Goal: Information Seeking & Learning: Find specific fact

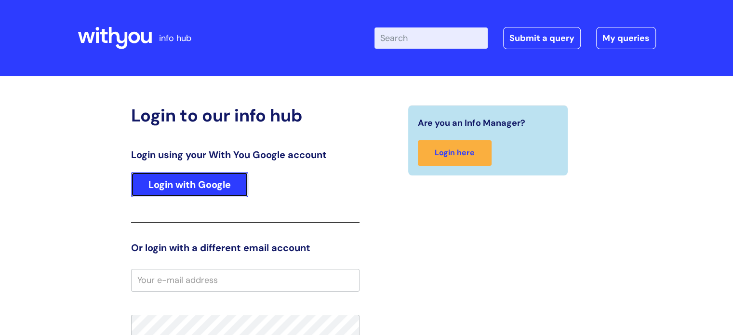
click at [192, 182] on link "Login with Google" at bounding box center [189, 184] width 117 height 25
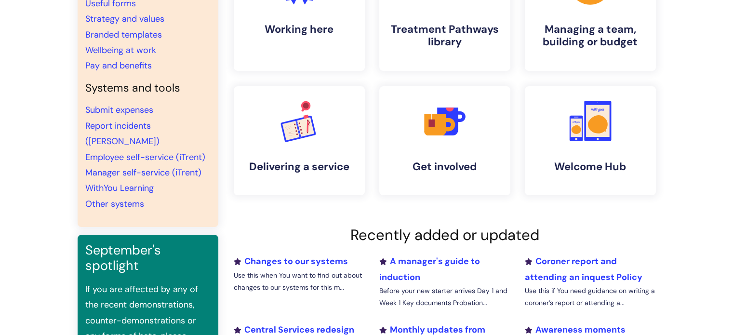
scroll to position [145, 0]
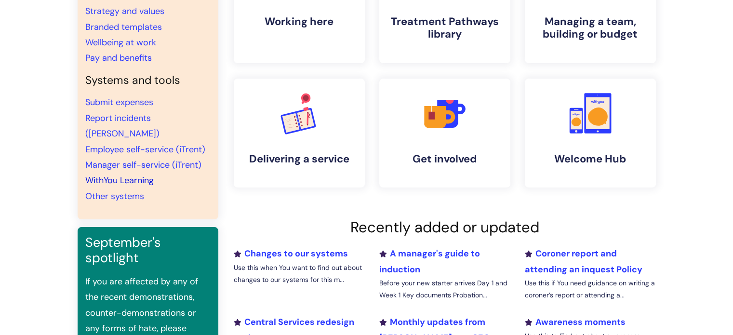
click at [141, 174] on link "WithYou Learning" at bounding box center [119, 180] width 68 height 12
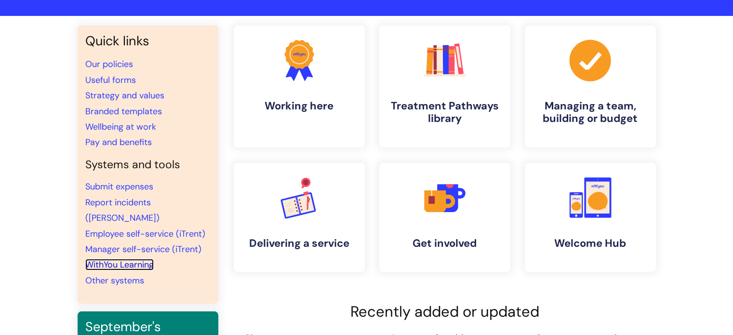
scroll to position [0, 0]
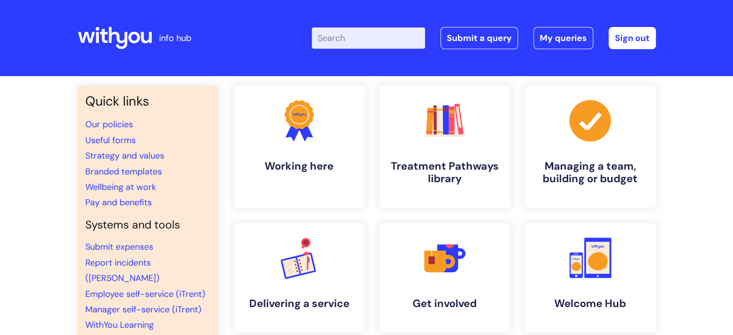
click at [336, 46] on input "Enter your search term here..." at bounding box center [368, 37] width 113 height 21
paste input "sexual misconduct"
type input "sexual misconduct"
click button "Search" at bounding box center [0, 0] width 0 height 0
